Goal: Information Seeking & Learning: Learn about a topic

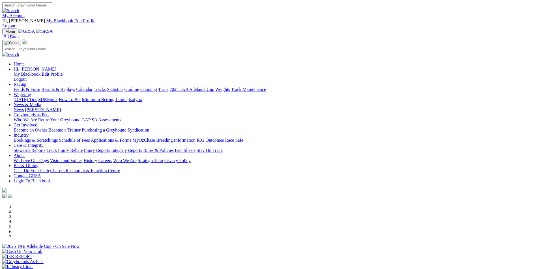
scroll to position [232, 0]
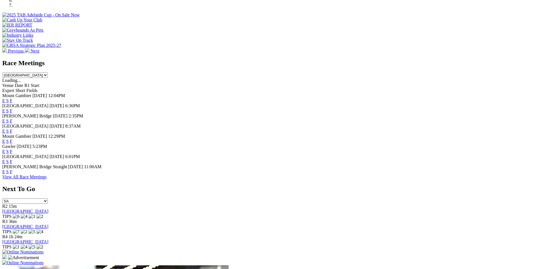
click at [12, 159] on link "F" at bounding box center [11, 161] width 3 height 5
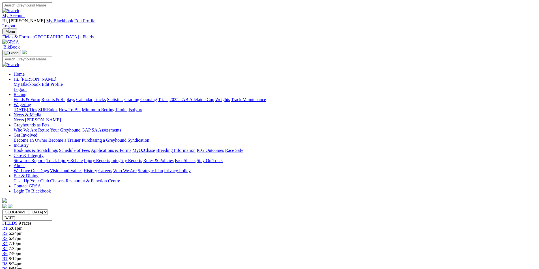
click at [45, 158] on link "Stewards Reports" at bounding box center [30, 160] width 32 height 5
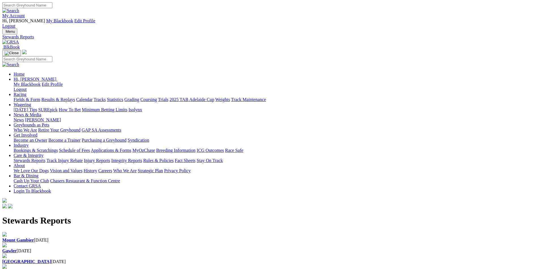
click at [188, 249] on div "Gawler 24 Sep 2025" at bounding box center [269, 251] width 534 height 5
click at [17, 249] on link "Gawler" at bounding box center [9, 251] width 14 height 5
click at [19, 40] on img at bounding box center [10, 42] width 17 height 5
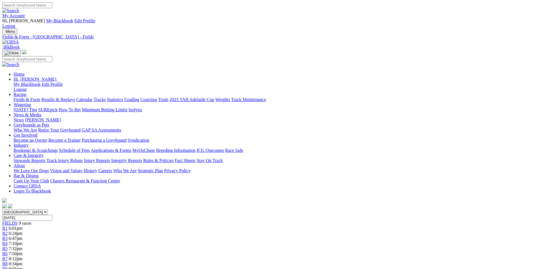
click at [24, 118] on link "News" at bounding box center [19, 120] width 10 height 5
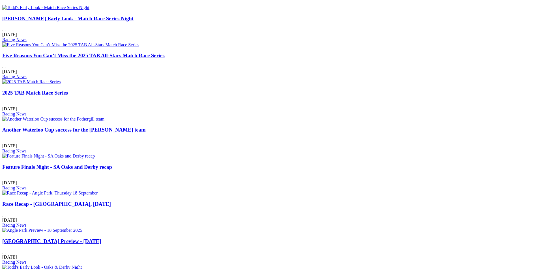
scroll to position [301, 0]
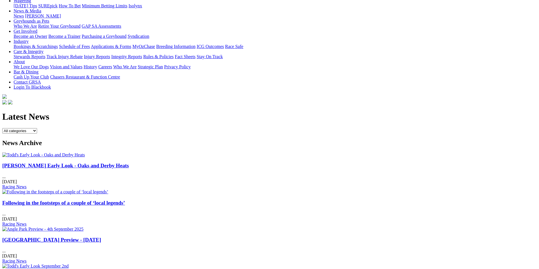
scroll to position [24, 0]
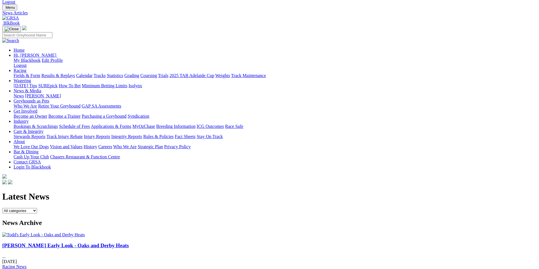
click at [118, 5] on div "Menu News Articles BlkBook Home Hi, Todd My Blackbook Edit Profile Logout Calen…" at bounding box center [269, 95] width 534 height 181
click at [19, 16] on img at bounding box center [10, 18] width 17 height 5
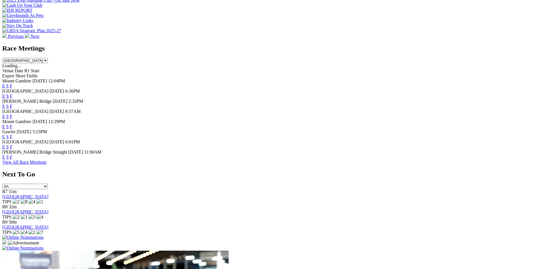
scroll to position [269, 0]
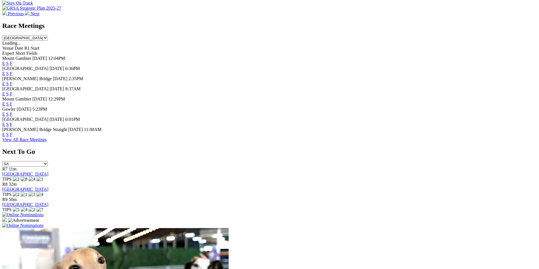
click at [12, 122] on link "F" at bounding box center [11, 124] width 3 height 5
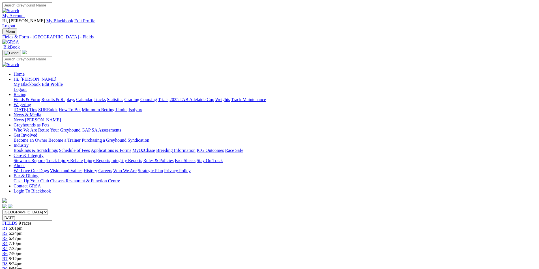
click at [19, 40] on img at bounding box center [10, 42] width 17 height 5
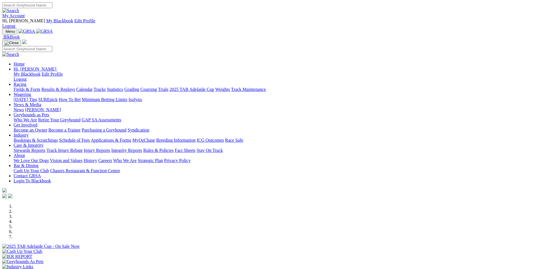
scroll to position [282, 0]
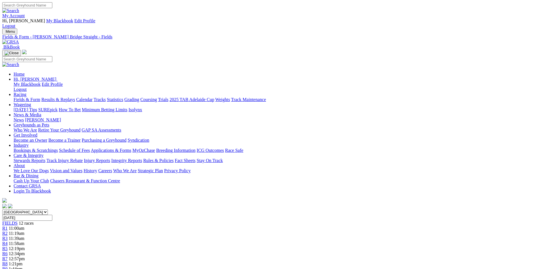
click at [45, 158] on link "Stewards Reports" at bounding box center [30, 160] width 32 height 5
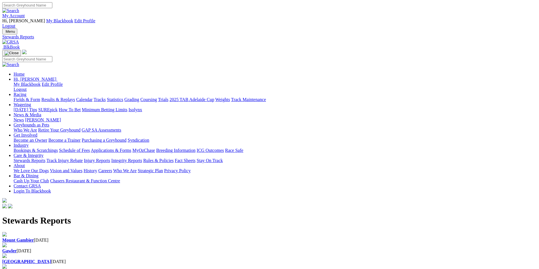
click at [142, 158] on link "Integrity Reports" at bounding box center [126, 160] width 31 height 5
click at [27, 237] on link "IHP Hearings" at bounding box center [14, 239] width 25 height 5
click at [36, 248] on link "Stewards Inquiries" at bounding box center [19, 250] width 34 height 5
click at [37, 268] on link "Additional Reports" at bounding box center [19, 270] width 34 height 5
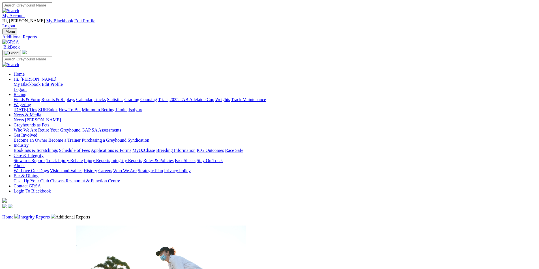
click at [19, 40] on link at bounding box center [10, 42] width 17 height 5
